Goal: Information Seeking & Learning: Learn about a topic

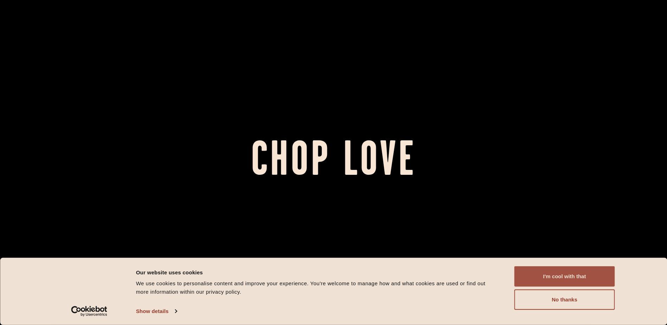
click at [552, 274] on button "I'm cool with that" at bounding box center [564, 276] width 100 height 20
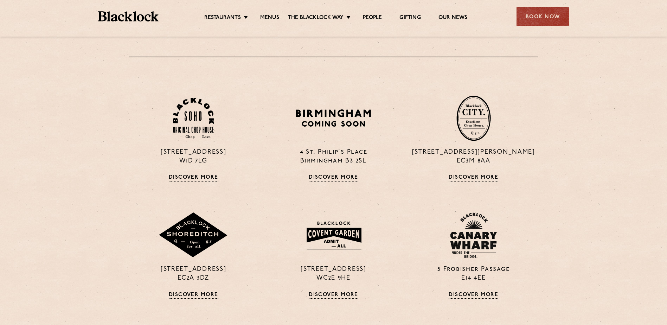
scroll to position [527, 0]
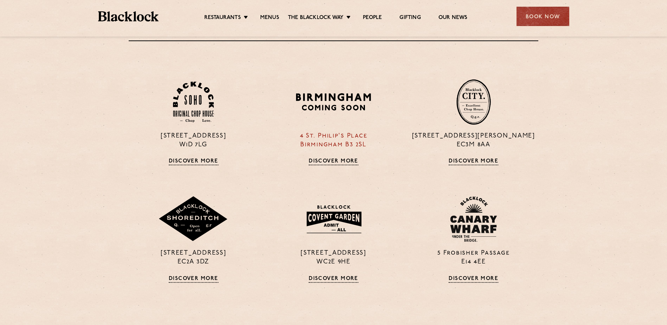
click at [336, 162] on link "Discover More" at bounding box center [334, 161] width 50 height 7
click at [467, 96] on img at bounding box center [473, 102] width 34 height 46
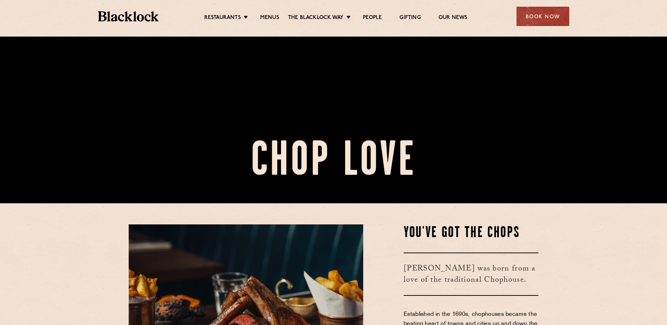
scroll to position [105, 0]
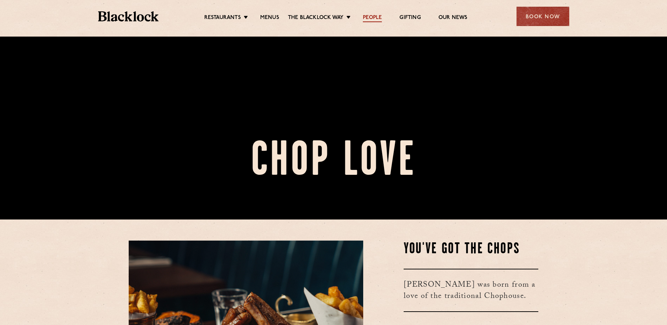
click at [366, 14] on link "People" at bounding box center [372, 18] width 19 height 8
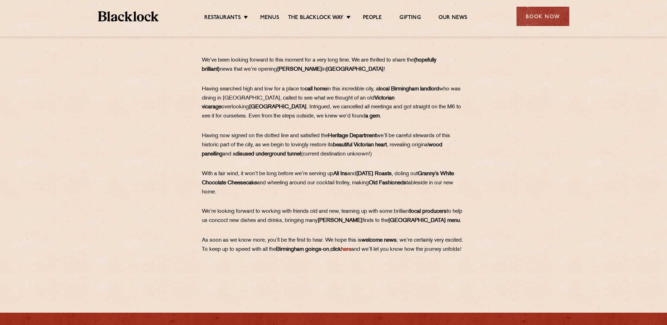
scroll to position [281, 0]
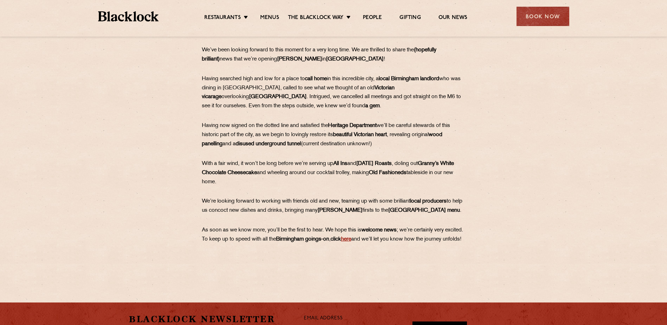
click at [351, 240] on link "here" at bounding box center [346, 238] width 10 height 5
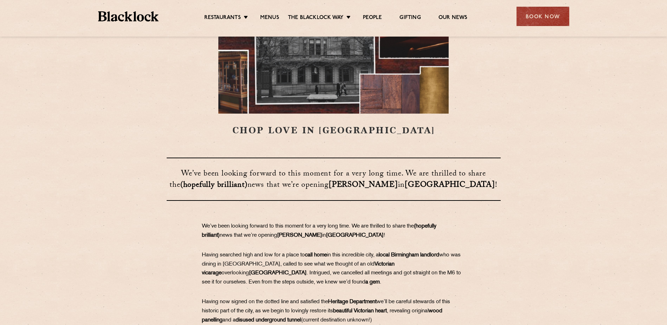
scroll to position [105, 0]
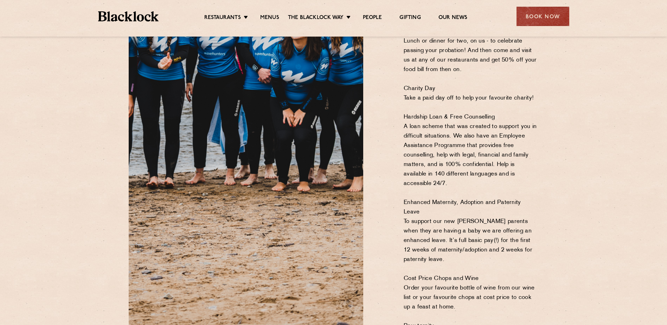
scroll to position [668, 0]
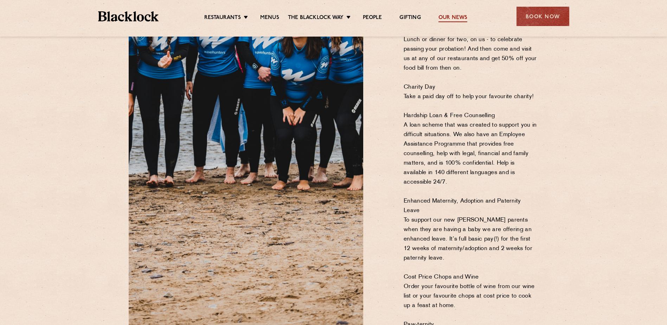
click at [439, 15] on link "Our News" at bounding box center [452, 18] width 29 height 8
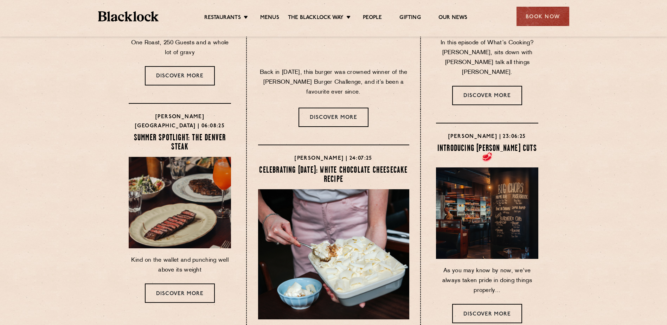
scroll to position [176, 0]
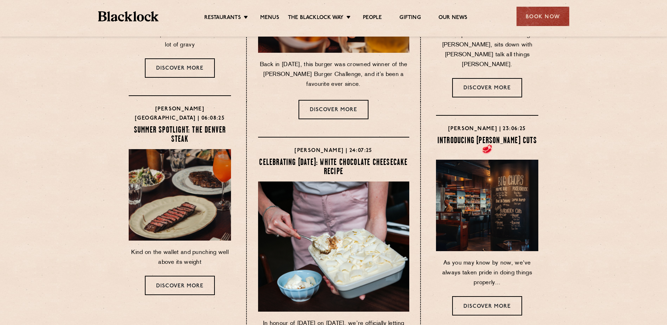
click at [182, 119] on h4 "Blacklock Birmingham | 06:08:25" at bounding box center [180, 114] width 102 height 18
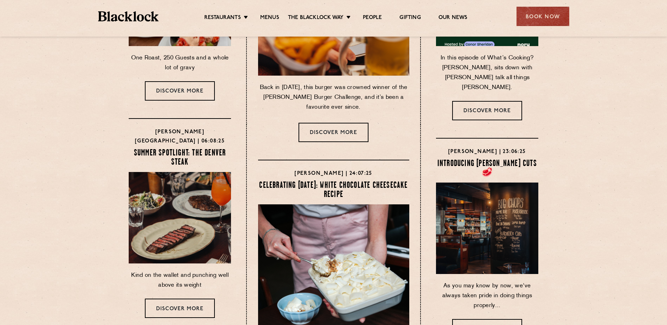
scroll to position [141, 0]
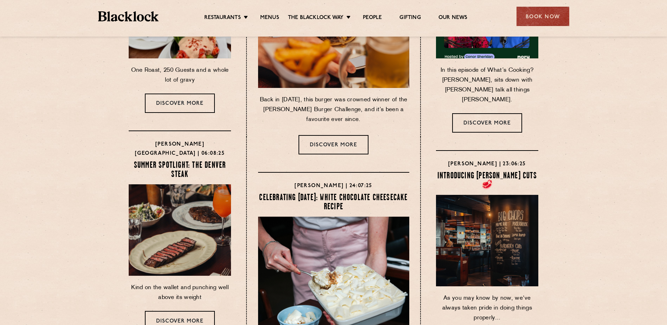
click at [175, 143] on h4 "Blacklock Birmingham | 06:08:25" at bounding box center [180, 149] width 102 height 18
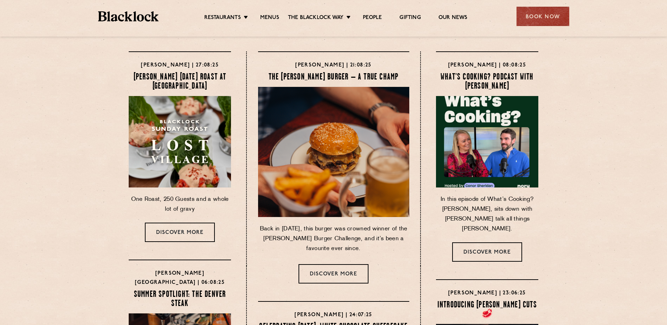
scroll to position [0, 0]
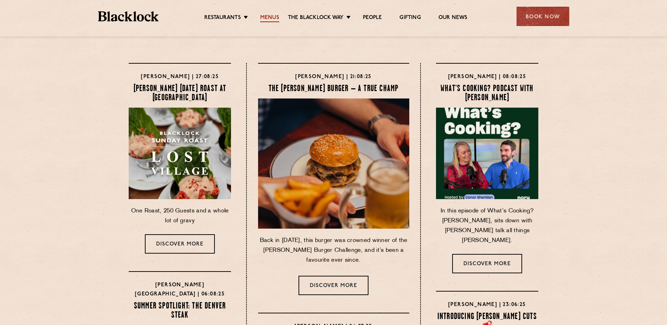
click at [267, 20] on link "Menus" at bounding box center [269, 18] width 19 height 8
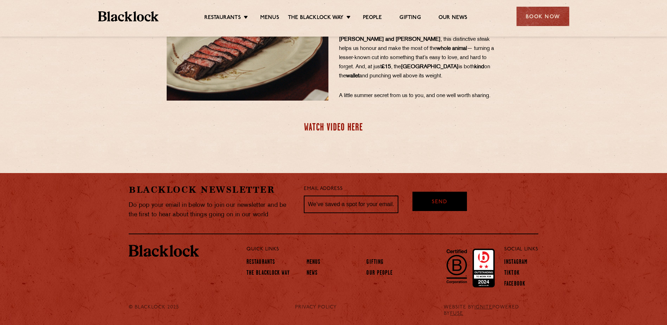
scroll to position [248, 0]
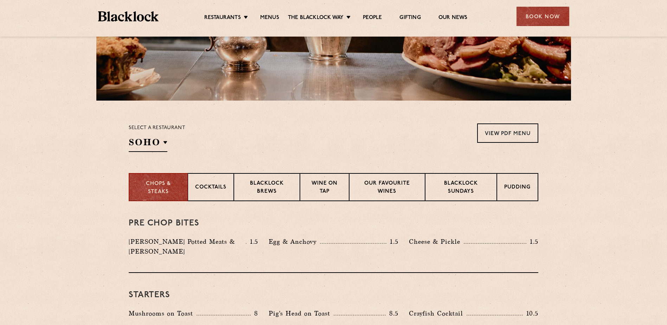
scroll to position [105, 0]
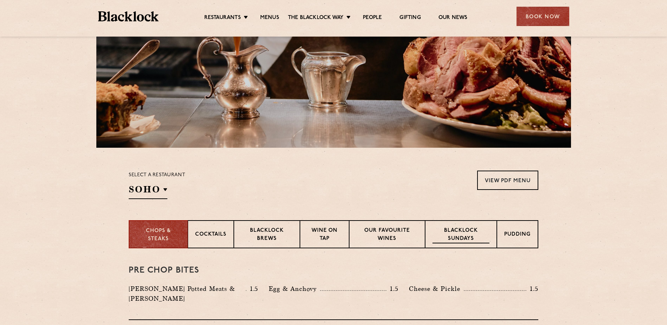
click at [462, 232] on p "Blacklock Sundays" at bounding box center [460, 235] width 57 height 17
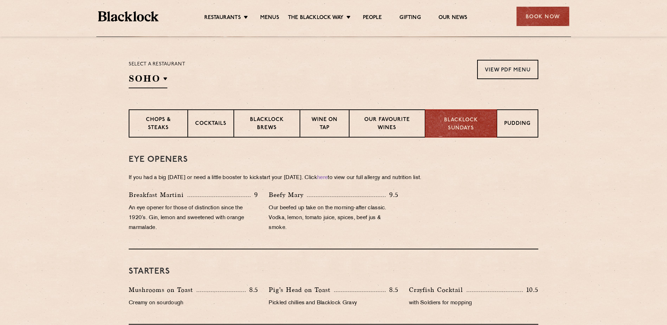
scroll to position [211, 0]
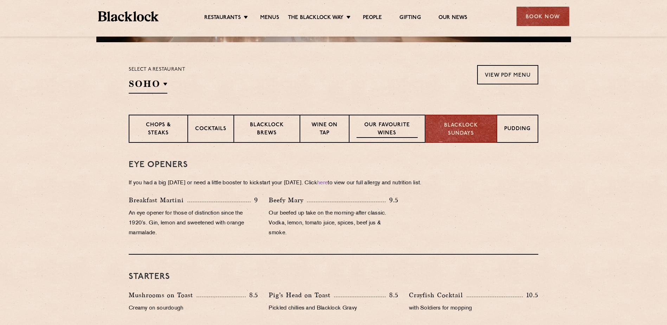
click at [380, 128] on p "Our favourite wines" at bounding box center [386, 129] width 61 height 17
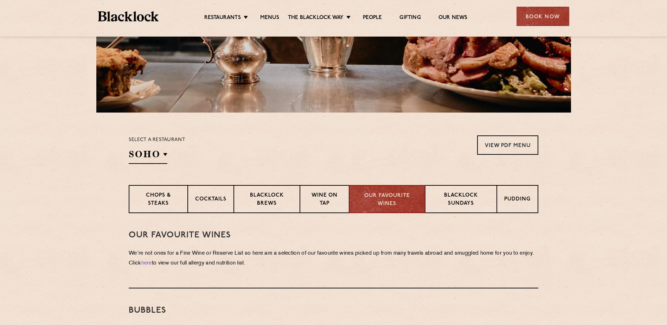
scroll to position [176, 0]
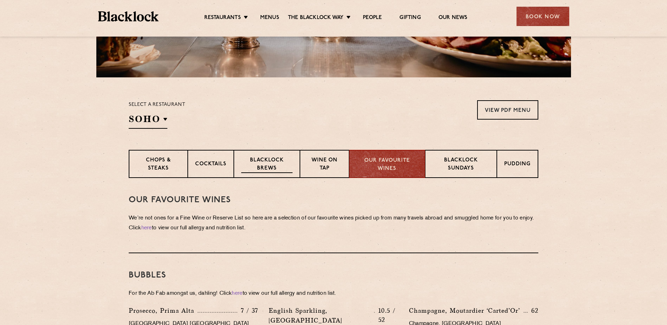
click at [263, 159] on p "Blacklock Brews" at bounding box center [266, 164] width 51 height 17
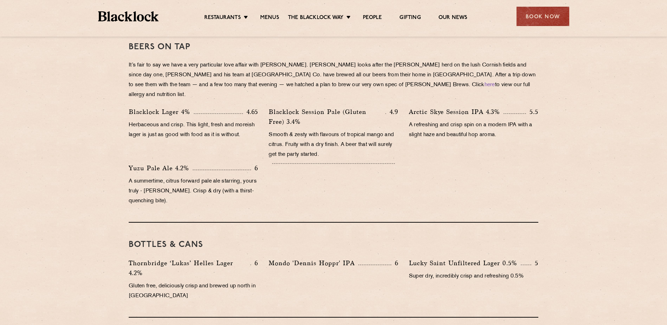
scroll to position [281, 0]
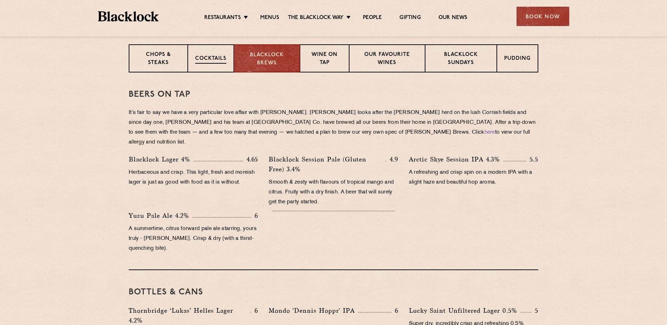
click at [227, 53] on div "Cocktails" at bounding box center [211, 58] width 46 height 28
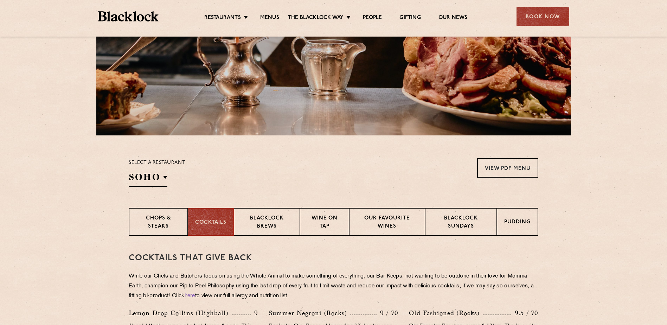
scroll to position [105, 0]
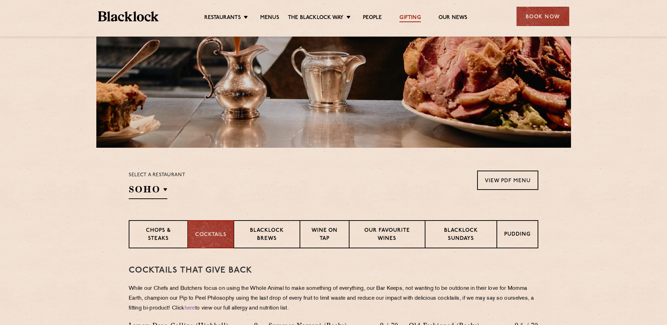
click at [400, 17] on link "Gifting" at bounding box center [409, 18] width 21 height 8
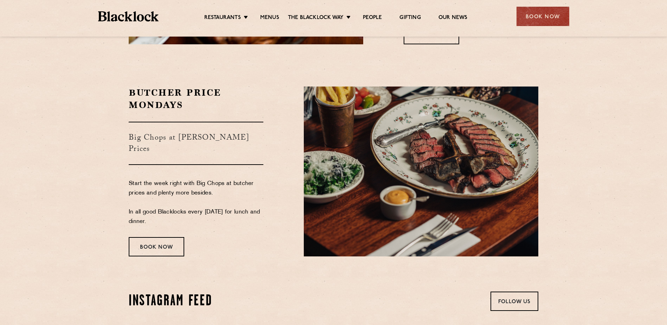
scroll to position [1195, 0]
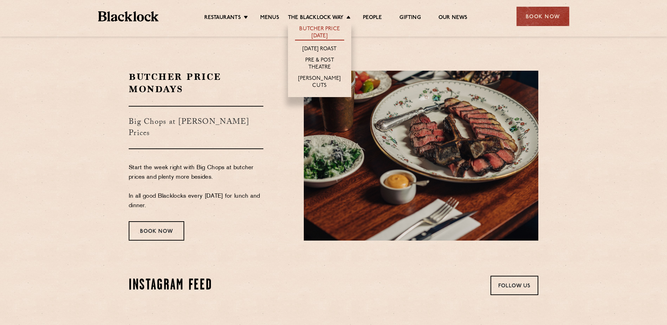
click at [338, 27] on link "Butcher Price [DATE]" at bounding box center [319, 33] width 49 height 15
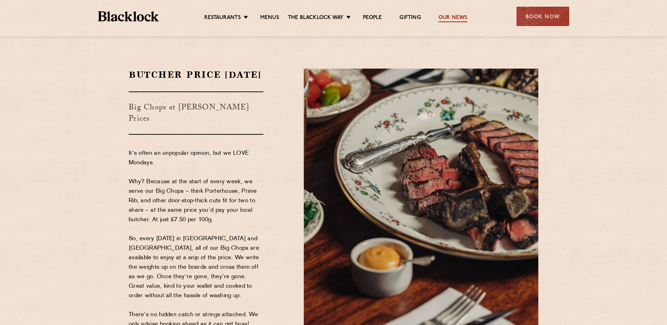
click at [450, 18] on link "Our News" at bounding box center [452, 18] width 29 height 8
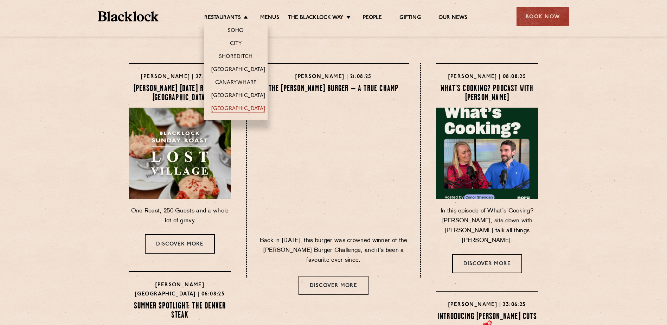
click at [232, 110] on link "[GEOGRAPHIC_DATA]" at bounding box center [238, 109] width 54 height 8
